Goal: Information Seeking & Learning: Learn about a topic

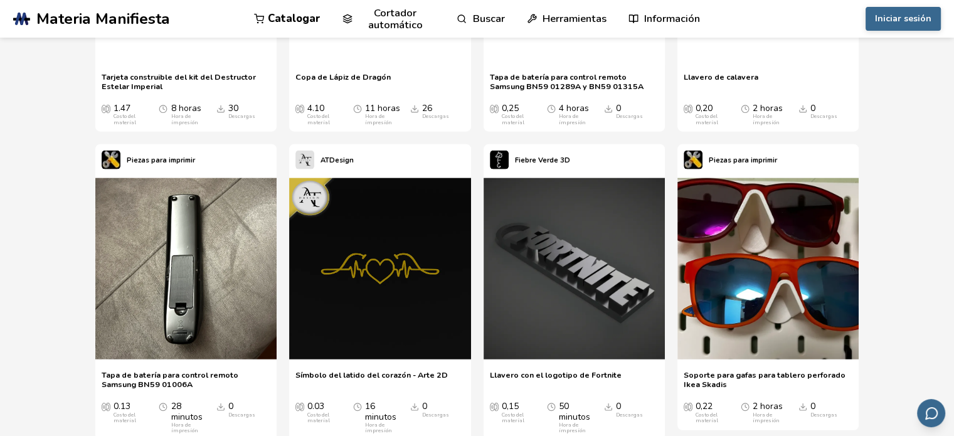
scroll to position [3075, 0]
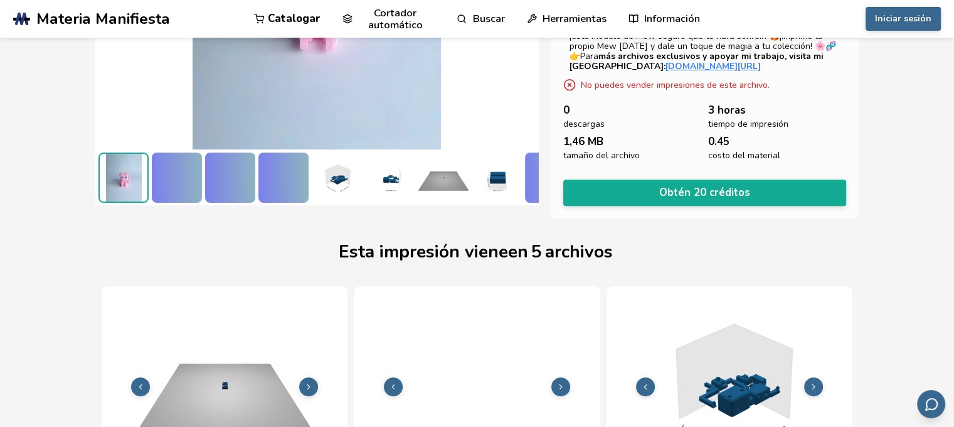
scroll to position [650, 0]
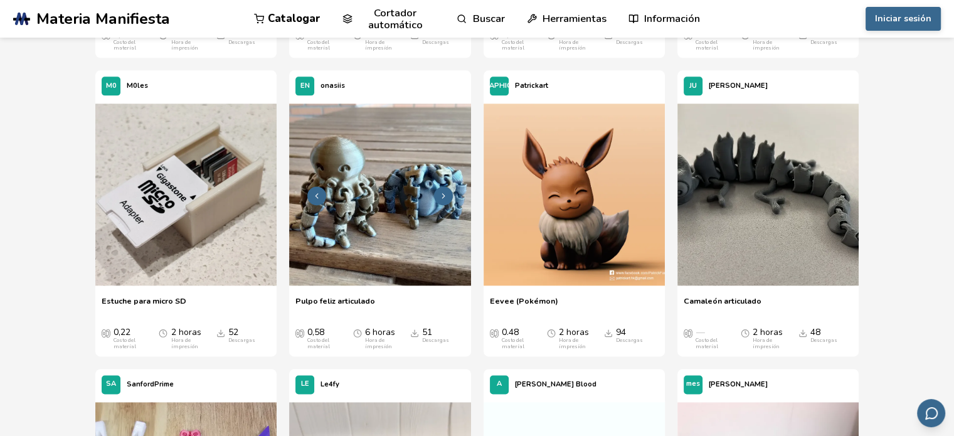
scroll to position [1651, 0]
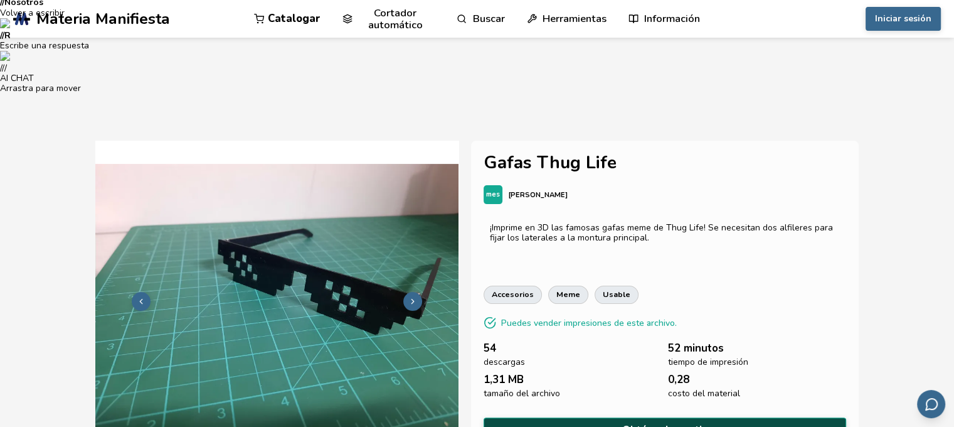
scroll to position [312, 0]
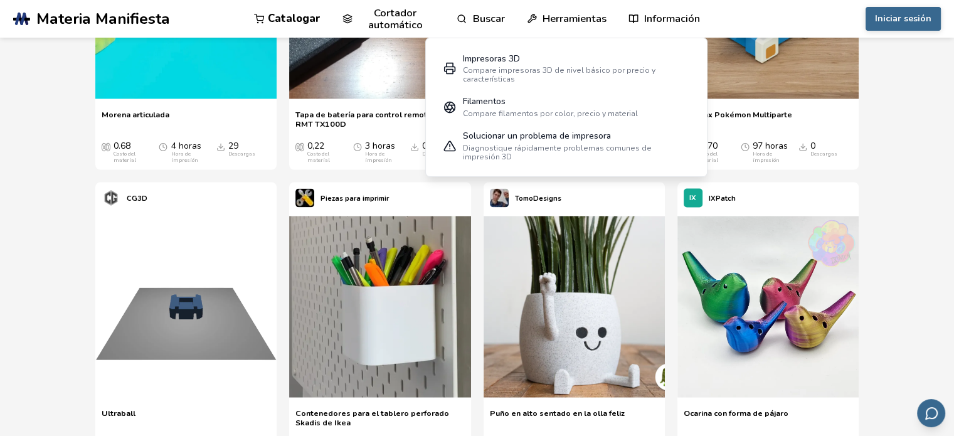
scroll to position [6988, 0]
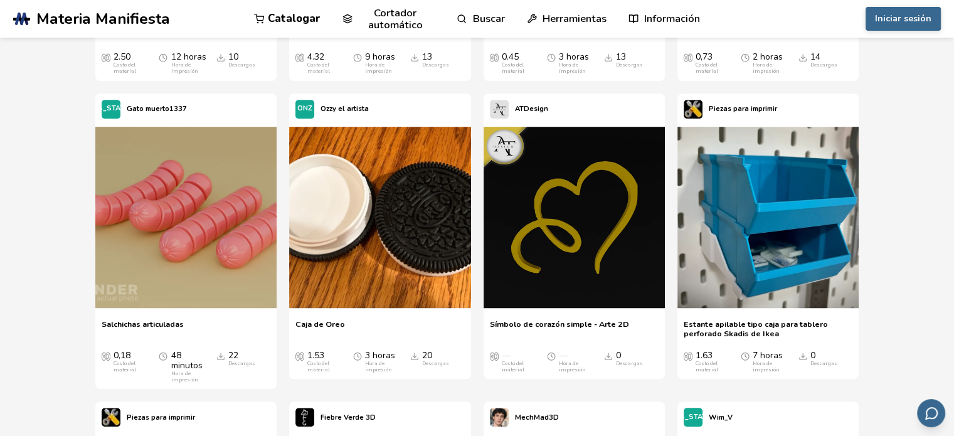
scroll to position [10355, 0]
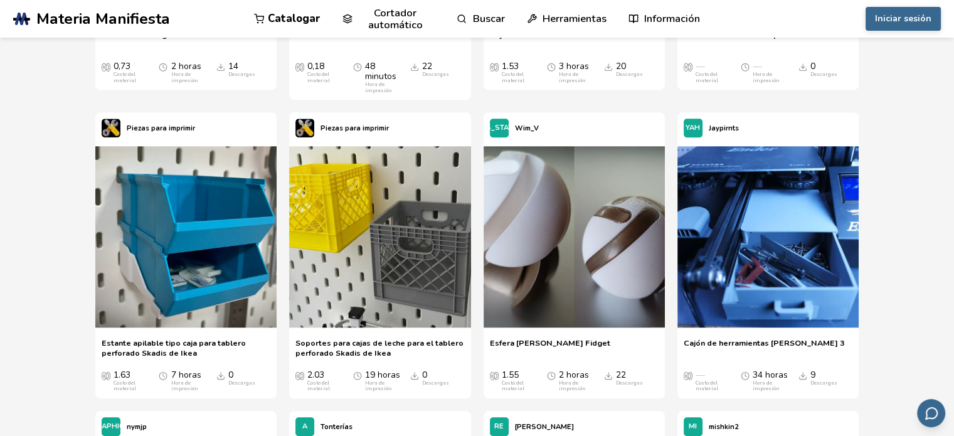
scroll to position [10699, 0]
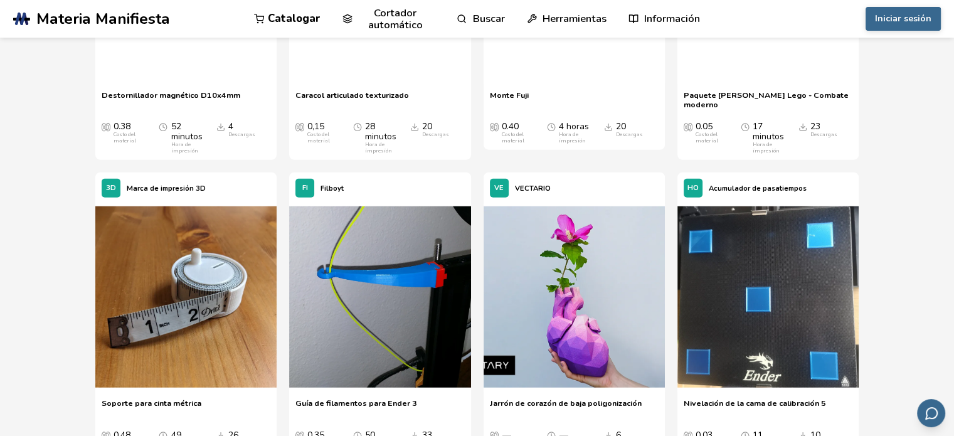
scroll to position [12769, 0]
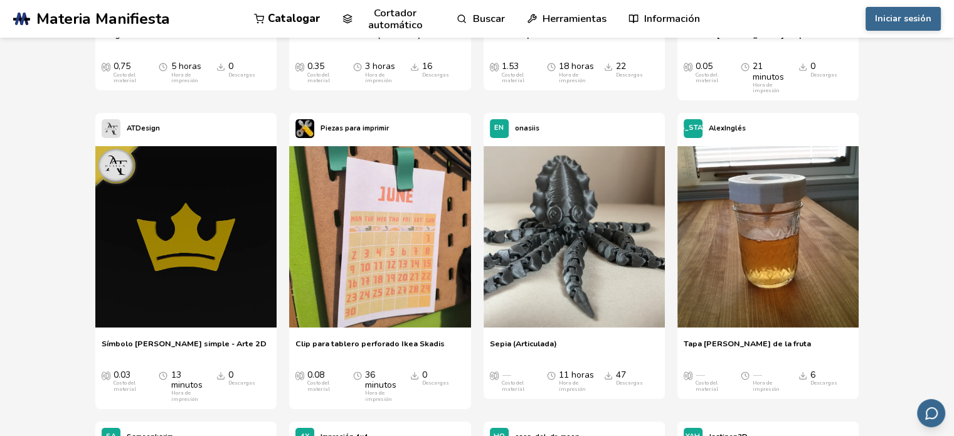
scroll to position [14391, 0]
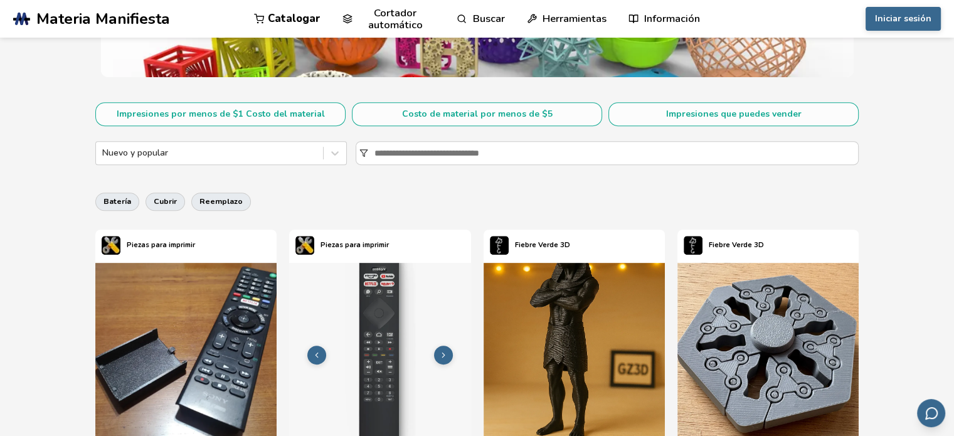
scroll to position [585, 0]
